Goal: Find specific page/section: Find specific page/section

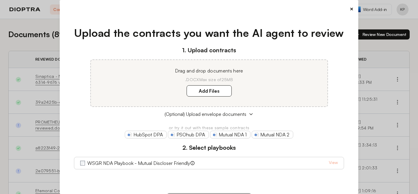
click at [350, 11] on button "×" at bounding box center [352, 9] width 4 height 8
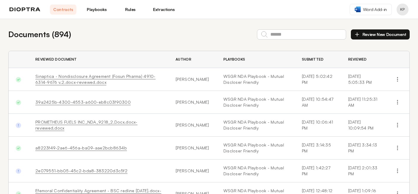
click at [126, 10] on link "Rules" at bounding box center [130, 9] width 26 height 10
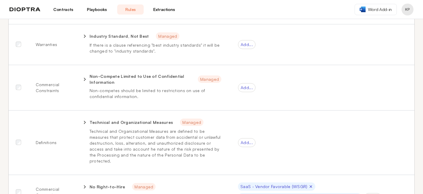
scroll to position [149, 0]
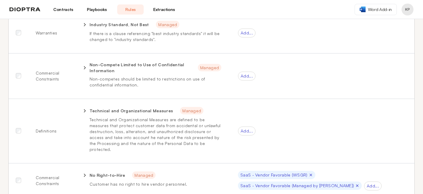
click at [87, 6] on link "Playbooks" at bounding box center [96, 9] width 26 height 10
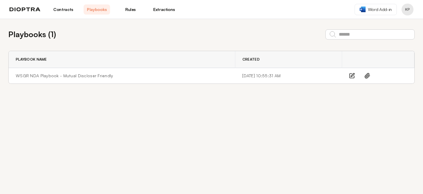
click at [168, 8] on link "Extractions" at bounding box center [164, 9] width 26 height 10
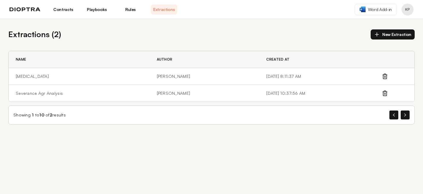
click at [70, 12] on link "Contracts" at bounding box center [63, 9] width 26 height 10
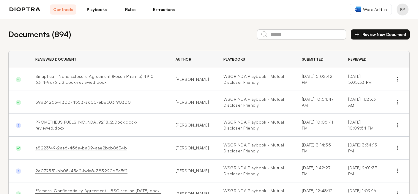
click at [98, 75] on link "Sinaptica - Nondisclosure Agreement (Fosun Pharma) 4910-6314-9676 v.2.docx-revi…" at bounding box center [95, 79] width 120 height 11
